Goal: Information Seeking & Learning: Check status

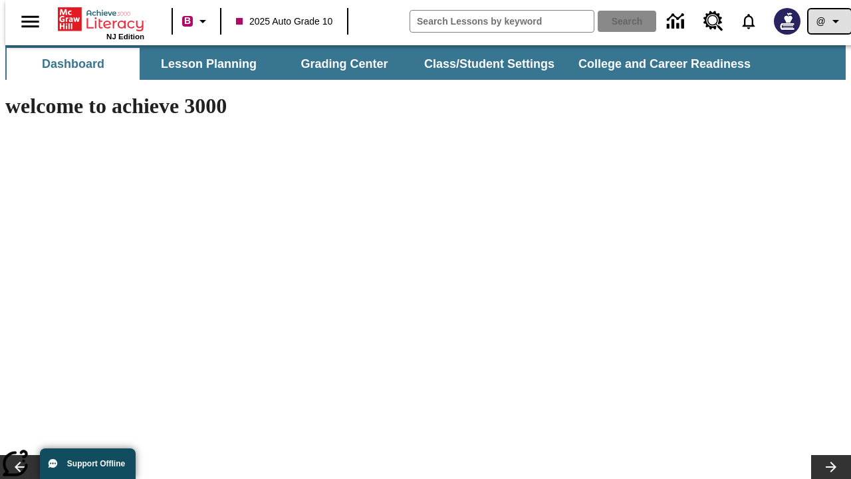
click at [827, 21] on icon "Profile/Settings" at bounding box center [835, 21] width 16 height 16
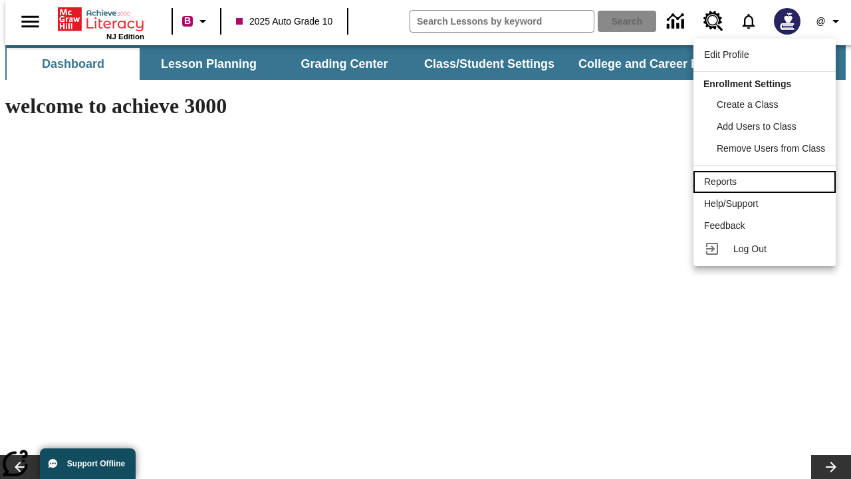
click at [766, 181] on div "Reports" at bounding box center [764, 182] width 121 height 14
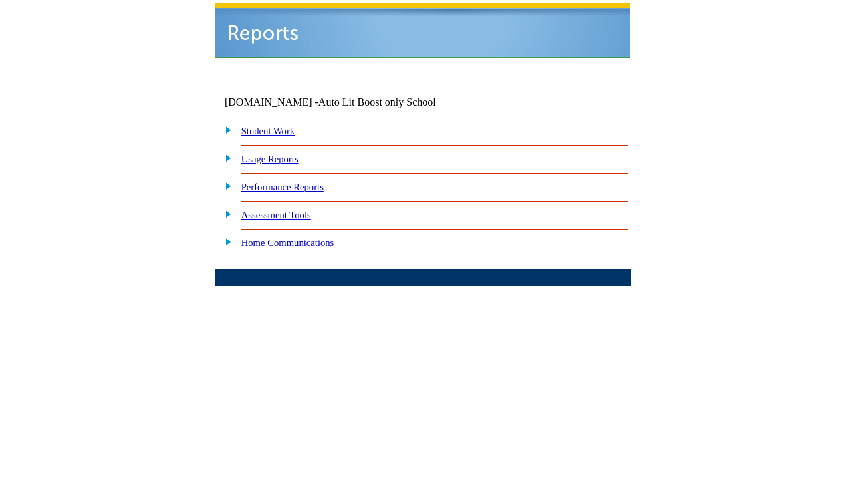
click at [296, 181] on link "Performance Reports" at bounding box center [282, 186] width 82 height 11
click at [0, 0] on link "How are my students performing on reading skills?" at bounding box center [0, 0] width 0 height 0
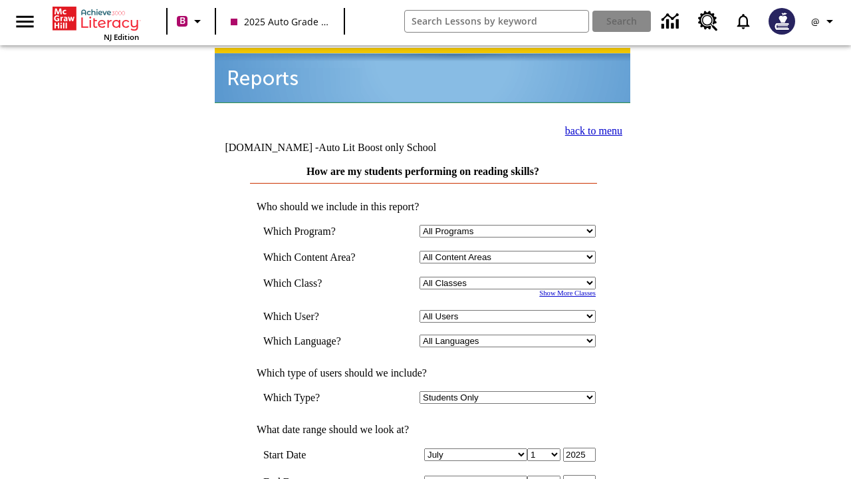
select select "4"
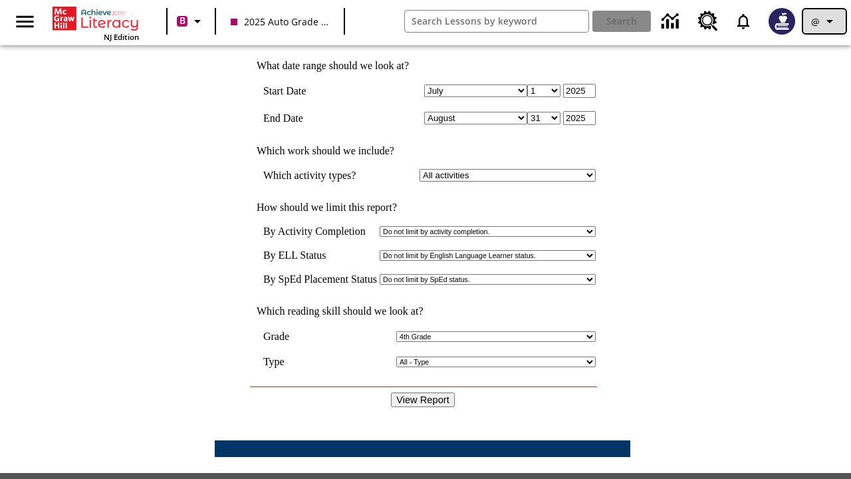
click at [824, 21] on icon "Profile/Settings" at bounding box center [829, 21] width 16 height 16
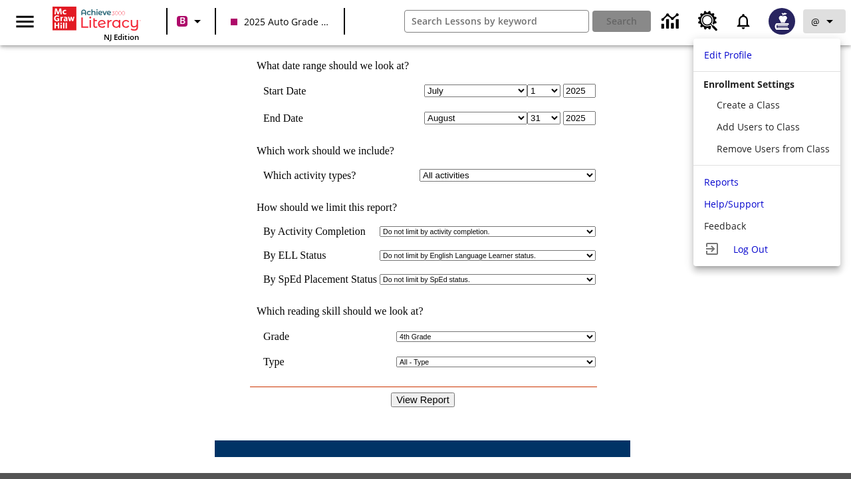
scroll to position [0, 0]
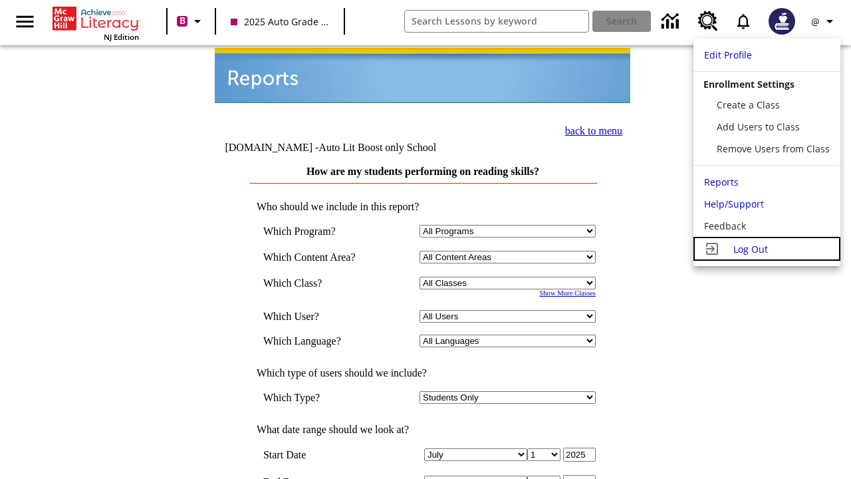
click at [766, 249] on span "Log Out" at bounding box center [750, 249] width 35 height 13
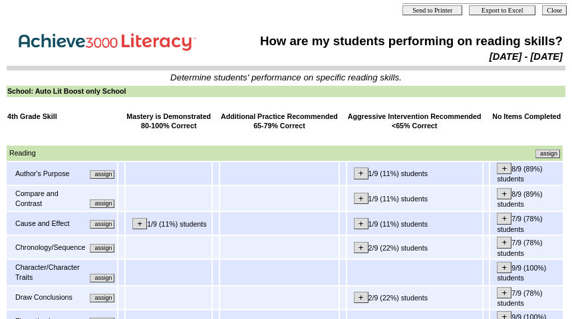
click at [107, 177] on input "assign" at bounding box center [102, 174] width 25 height 9
